Goal: Find specific fact: Find specific fact

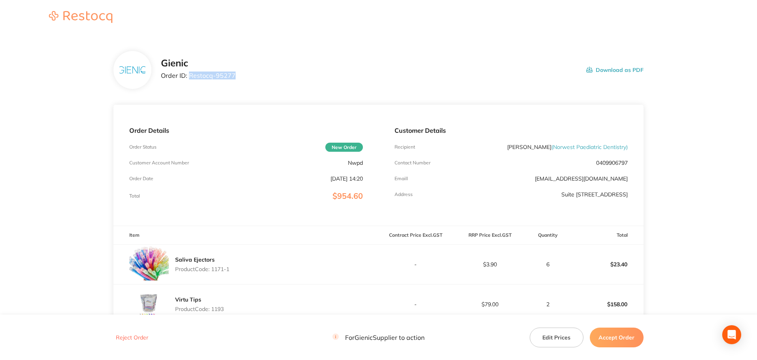
drag, startPoint x: 192, startPoint y: 76, endPoint x: 233, endPoint y: 79, distance: 40.5
click at [233, 79] on div "Gienic Order ID: Restocq- 95277" at bounding box center [198, 70] width 75 height 25
drag, startPoint x: 211, startPoint y: 268, endPoint x: 216, endPoint y: 270, distance: 5.7
click at [216, 268] on p "Product Code: 1171-1" at bounding box center [202, 269] width 54 height 6
click at [216, 270] on p "Product Code: 1171-1" at bounding box center [202, 269] width 54 height 6
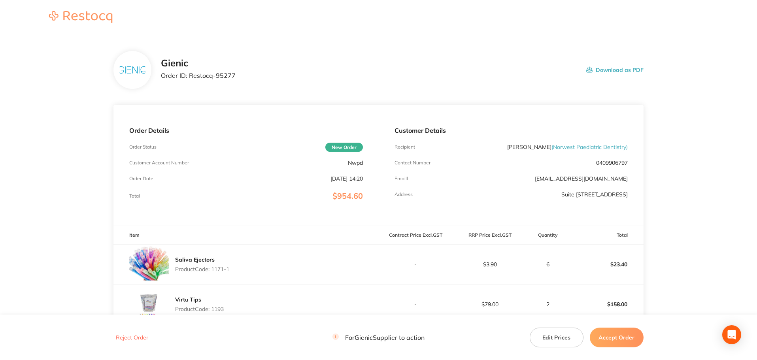
drag, startPoint x: 214, startPoint y: 269, endPoint x: 256, endPoint y: 270, distance: 41.9
click at [256, 270] on div "Saliva Ejectors Product Code: 1171-1" at bounding box center [245, 265] width 265 height 40
copy p "1171-1"
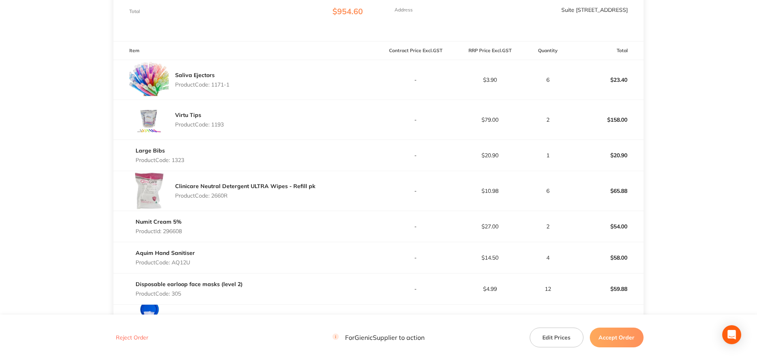
click at [219, 124] on p "Product Code: 1193" at bounding box center [199, 124] width 49 height 6
copy p "1193"
click at [175, 161] on p "Product Code: 1323" at bounding box center [160, 160] width 49 height 6
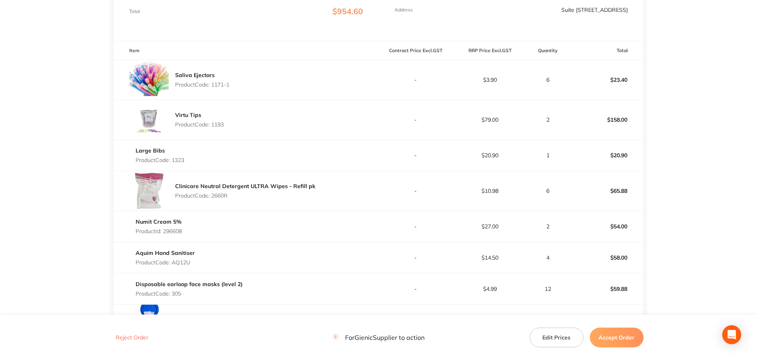
copy p "1323"
click at [224, 195] on p "Product Code: 2660R" at bounding box center [245, 195] width 140 height 6
copy p "2660R"
click at [167, 233] on p "Product Id: 296608" at bounding box center [159, 231] width 46 height 6
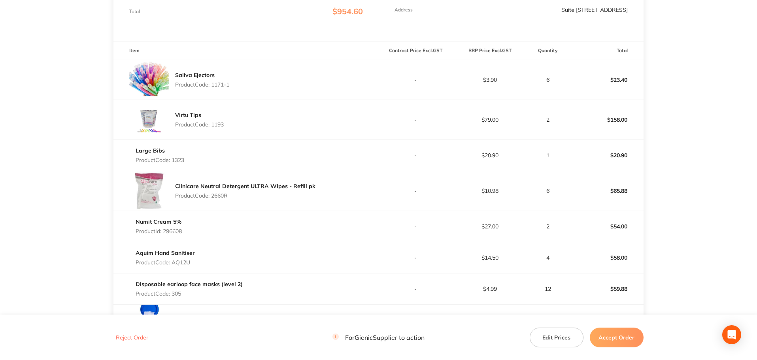
click at [167, 233] on p "Product Id: 296608" at bounding box center [159, 231] width 46 height 6
copy p "296608"
click at [144, 221] on link "Numit Cream 5%" at bounding box center [159, 221] width 46 height 7
drag, startPoint x: 128, startPoint y: 252, endPoint x: 152, endPoint y: 250, distance: 23.8
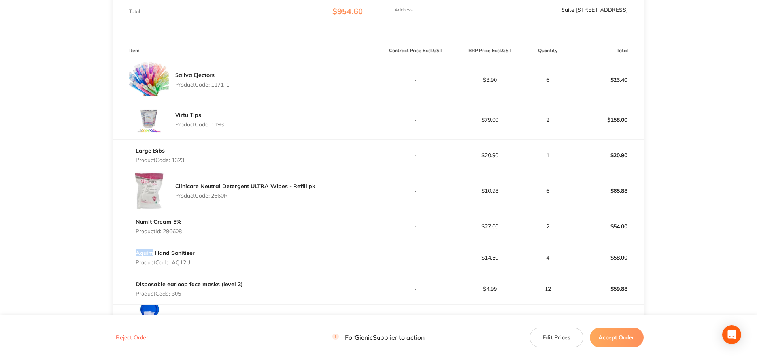
click at [152, 250] on div "Aquim Hand Sanitiser Product Code: AQ12U" at bounding box center [245, 258] width 265 height 22
copy link "Aquim"
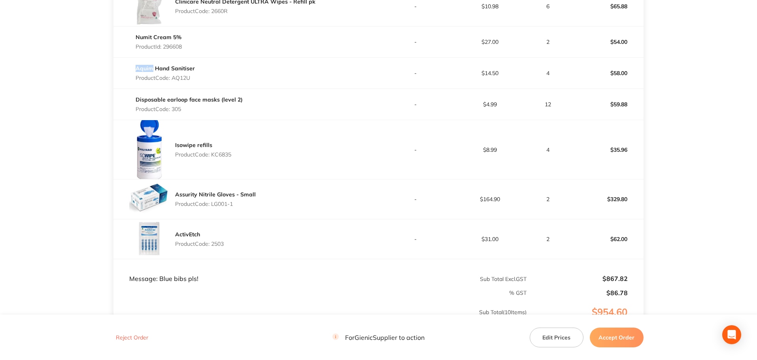
click at [175, 109] on p "Product Code: 305" at bounding box center [189, 109] width 107 height 6
click at [176, 111] on p "Product Code: 305" at bounding box center [189, 109] width 107 height 6
copy p "305"
click at [217, 154] on p "Product Code: KC6835" at bounding box center [203, 154] width 56 height 6
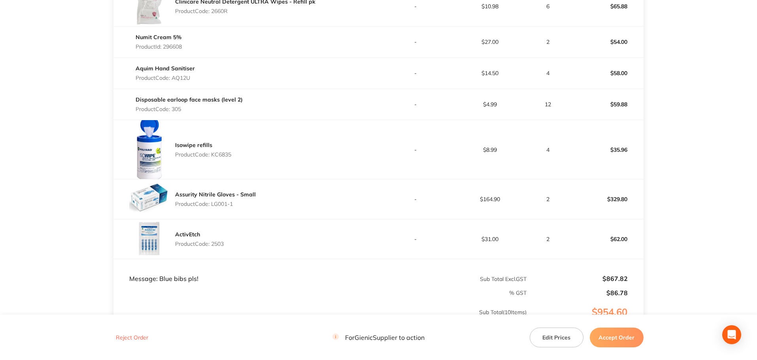
copy p "KC6835"
click at [222, 204] on p "Product Code: LG001-1" at bounding box center [215, 204] width 81 height 6
copy p "LG001"
click at [217, 243] on p "Product Code: 2503" at bounding box center [199, 244] width 49 height 6
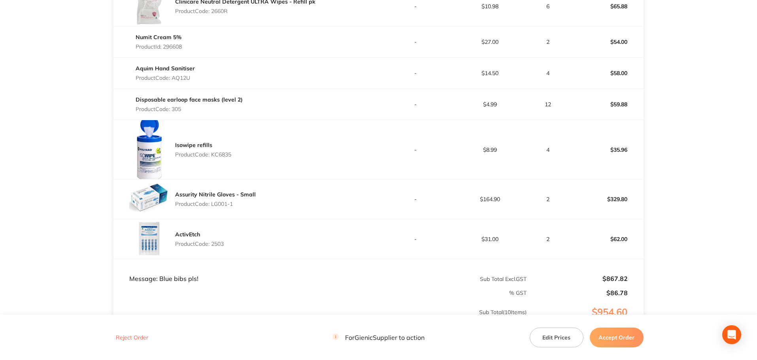
click at [217, 243] on p "Product Code: 2503" at bounding box center [199, 244] width 49 height 6
copy p "2503"
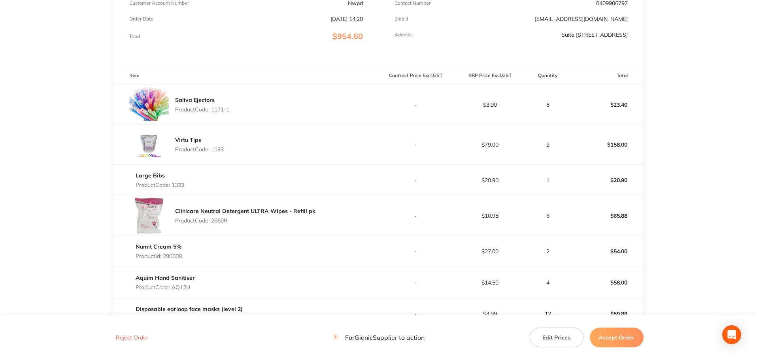
scroll to position [92, 0]
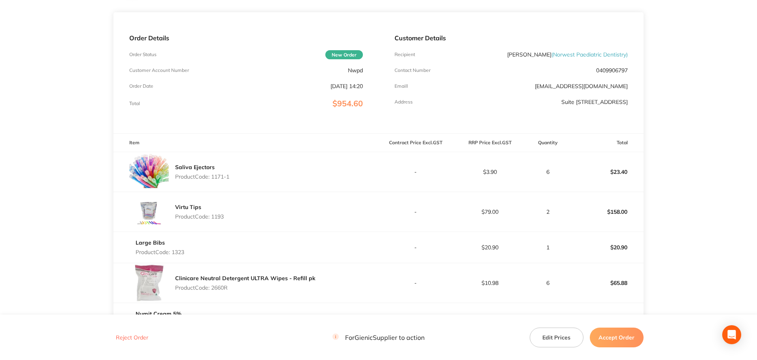
click at [617, 168] on p "$23.40" at bounding box center [607, 171] width 74 height 19
copy p "23.40"
click at [616, 212] on p "$158.00" at bounding box center [607, 211] width 74 height 19
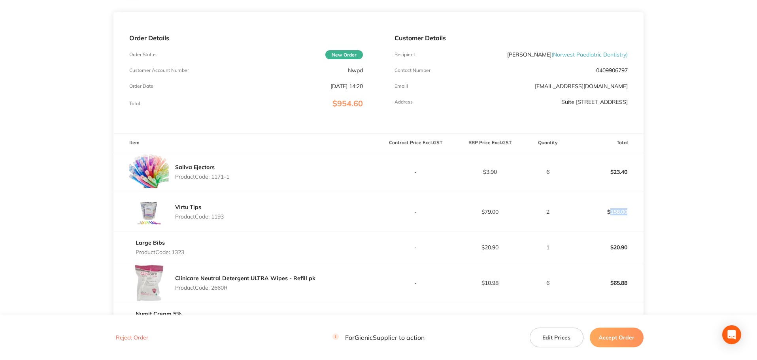
copy p "158.00"
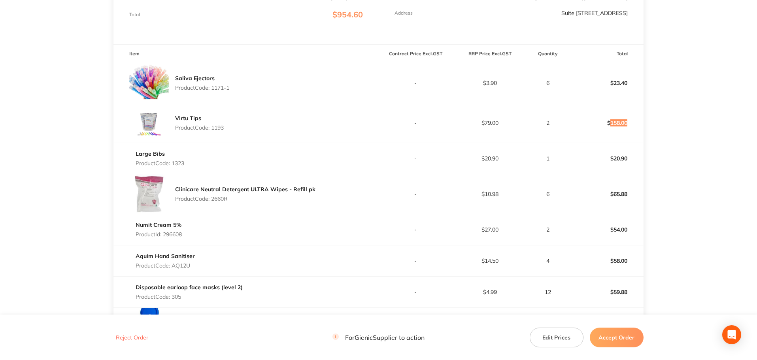
scroll to position [277, 0]
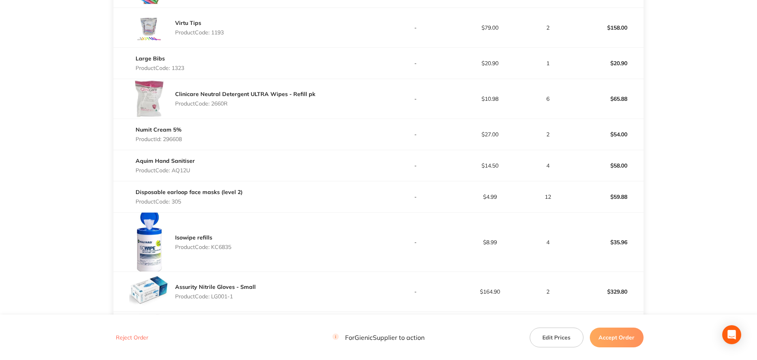
click at [490, 61] on p "$20.90" at bounding box center [490, 63] width 74 height 6
copy p "20.90"
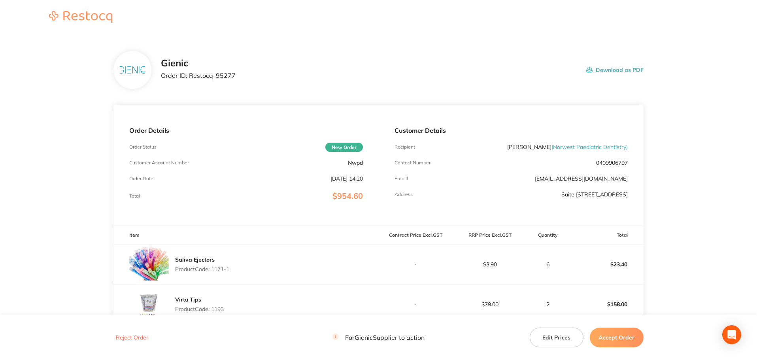
scroll to position [185, 0]
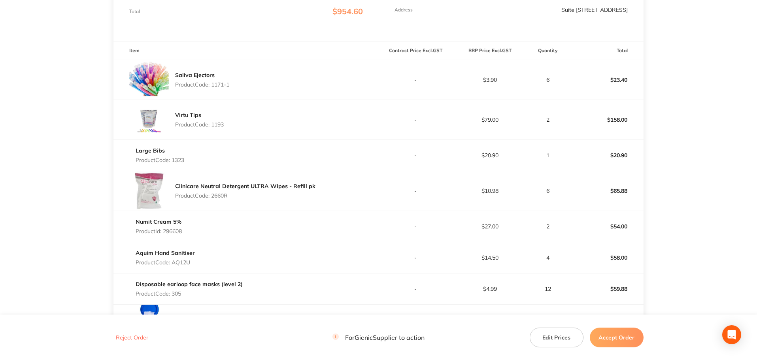
click at [618, 118] on p "$158.00" at bounding box center [607, 119] width 74 height 19
copy p "158.00"
click at [625, 189] on p "$65.88" at bounding box center [607, 190] width 74 height 19
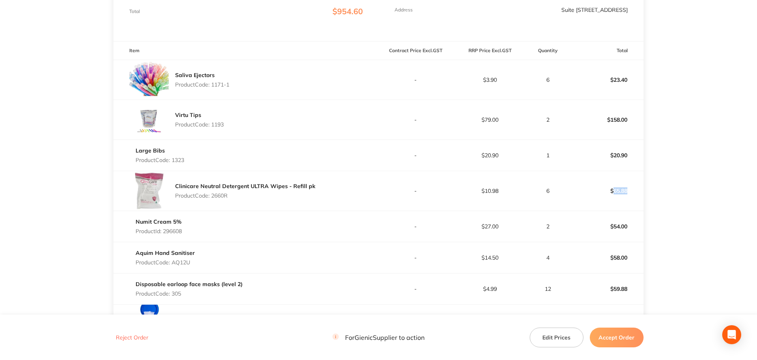
copy p "65.88"
click at [619, 228] on p "$54.00" at bounding box center [607, 226] width 74 height 19
click at [619, 258] on p "$58.00" at bounding box center [607, 257] width 74 height 19
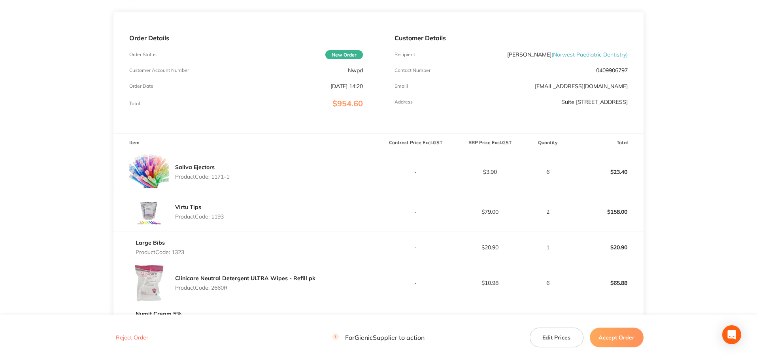
scroll to position [277, 0]
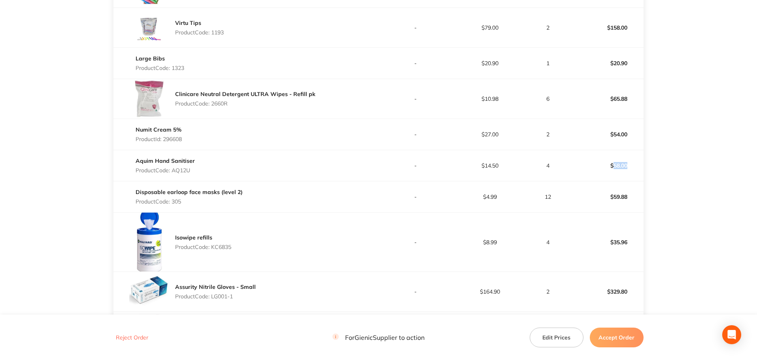
click at [617, 166] on p "$58.00" at bounding box center [607, 165] width 74 height 19
click at [547, 198] on p "12" at bounding box center [547, 197] width 41 height 6
click at [548, 200] on p "12" at bounding box center [547, 197] width 41 height 6
click at [494, 197] on p "$4.99" at bounding box center [490, 197] width 74 height 6
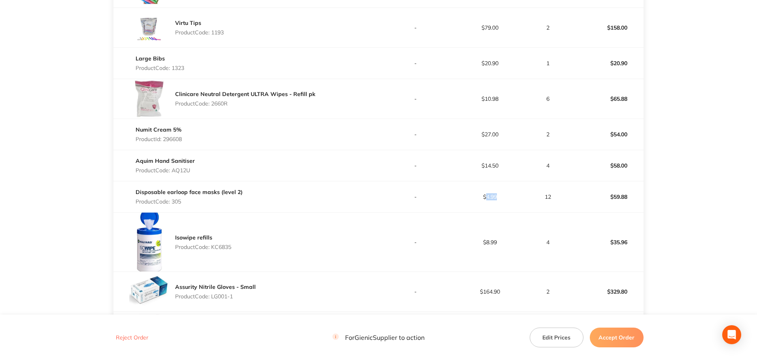
click at [494, 197] on p "$4.99" at bounding box center [490, 197] width 74 height 6
click at [618, 194] on p "$59.88" at bounding box center [607, 196] width 74 height 19
click at [619, 243] on p "$35.96" at bounding box center [607, 242] width 74 height 19
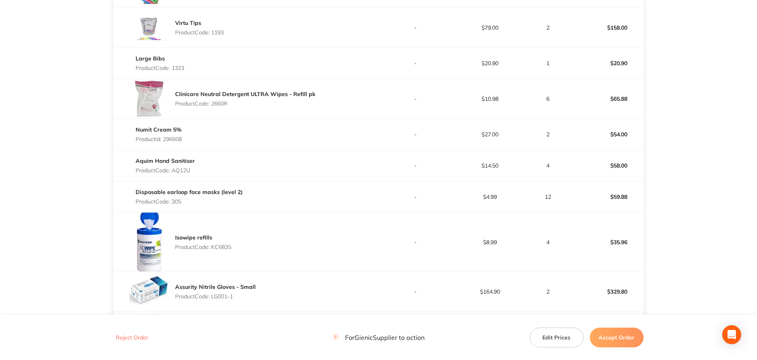
click at [616, 65] on p "$20.90" at bounding box center [607, 63] width 74 height 19
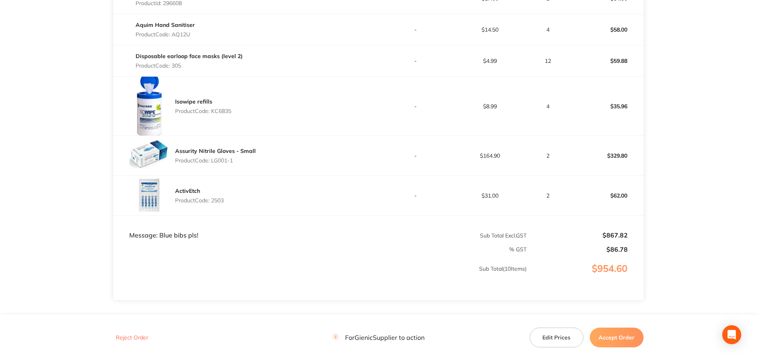
scroll to position [461, 0]
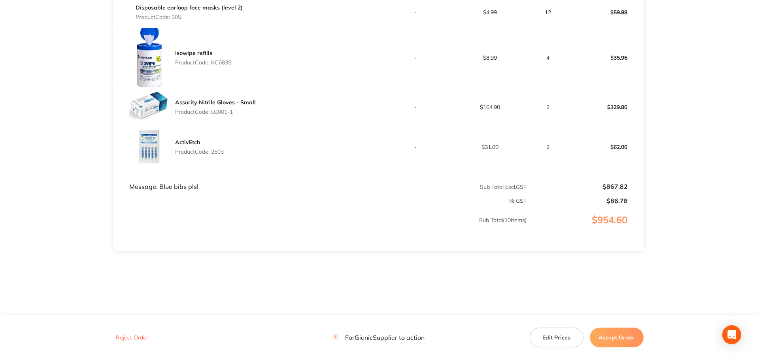
click at [616, 111] on p "$329.80" at bounding box center [607, 107] width 74 height 19
click at [623, 144] on p "$62.00" at bounding box center [607, 147] width 74 height 19
